Goal: Navigation & Orientation: Find specific page/section

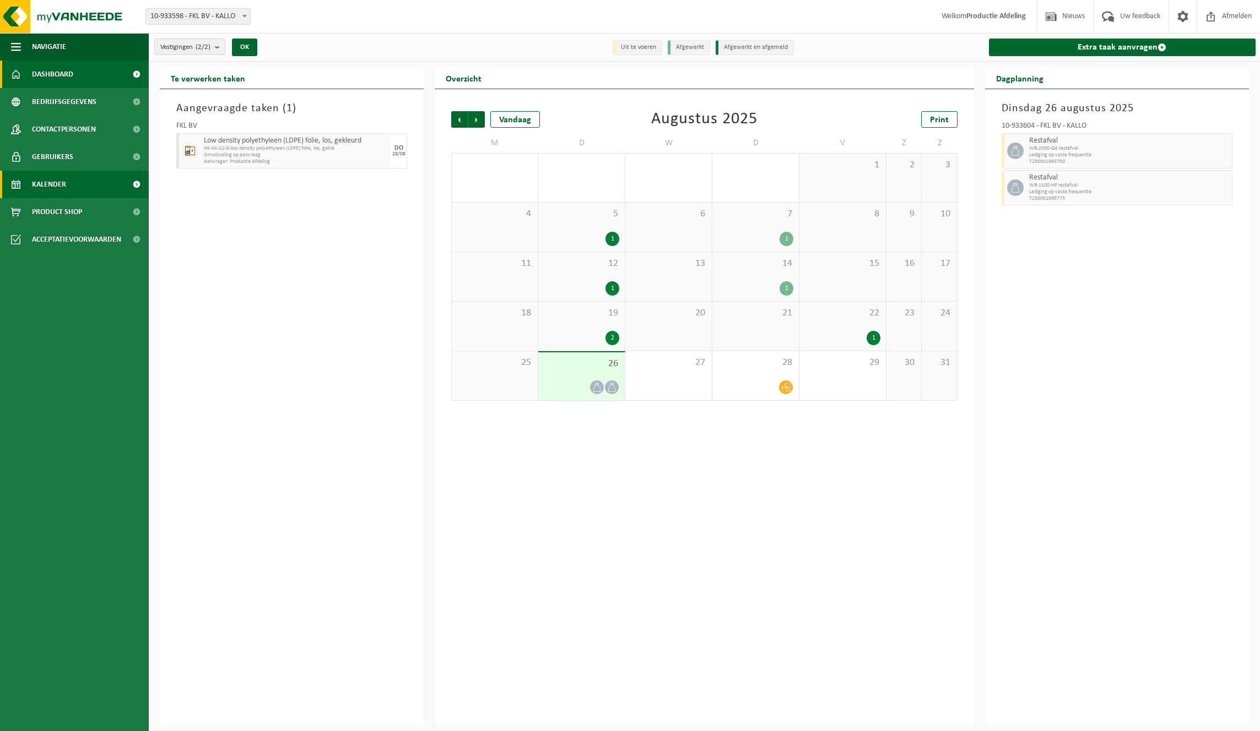
click at [69, 81] on span "Dashboard" at bounding box center [52, 75] width 41 height 28
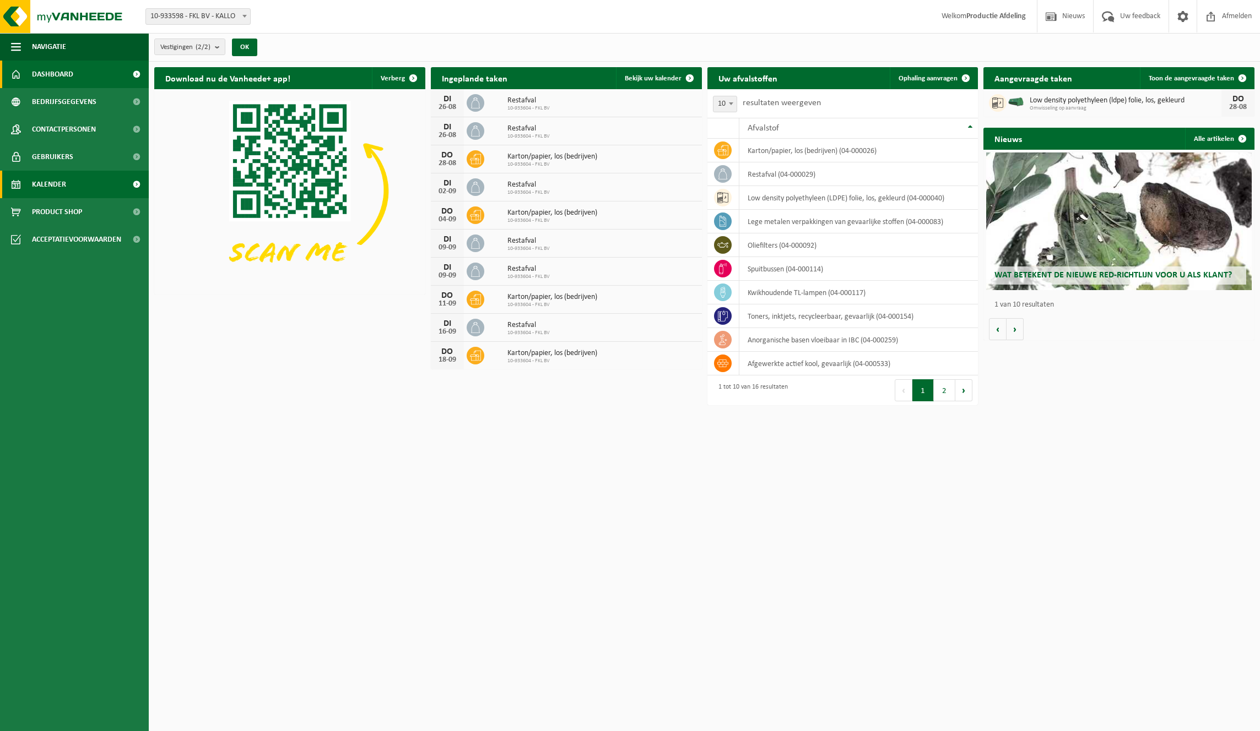
click at [58, 174] on span "Kalender" at bounding box center [49, 185] width 34 height 28
